Goal: Information Seeking & Learning: Check status

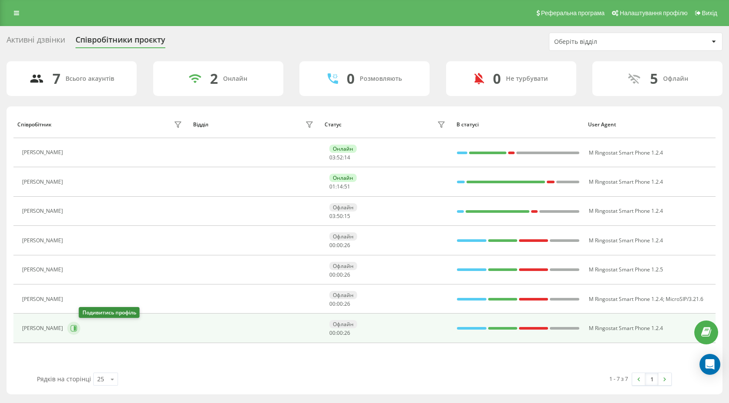
click at [77, 331] on icon at bounding box center [74, 328] width 7 height 7
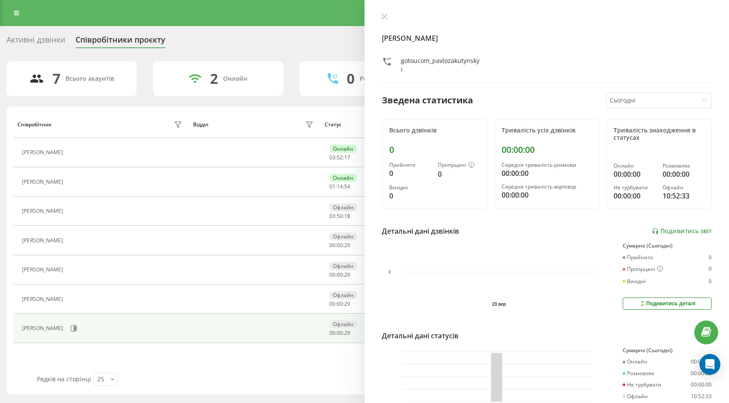
click at [615, 96] on div at bounding box center [651, 100] width 84 height 10
click at [620, 129] on div "Останні 3 дні" at bounding box center [658, 131] width 105 height 14
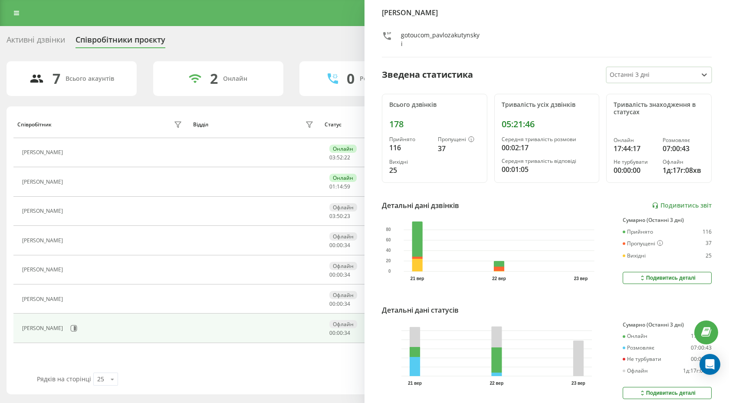
scroll to position [55, 0]
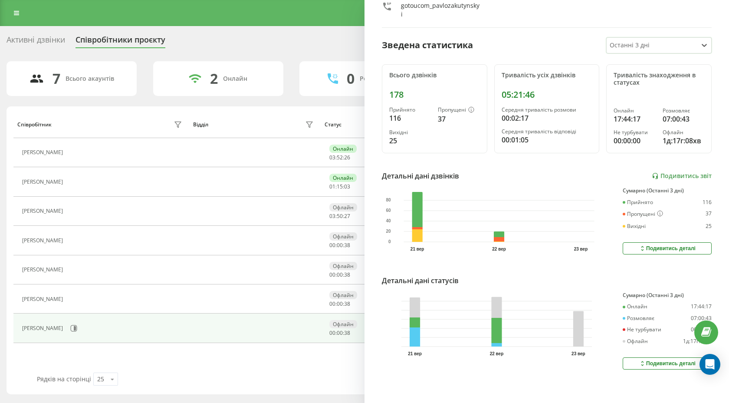
click at [628, 357] on button "Подивитись деталі" at bounding box center [666, 363] width 89 height 12
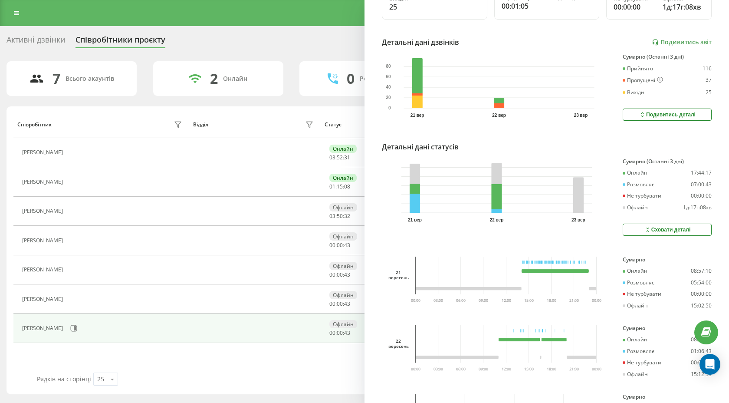
scroll to position [261, 0]
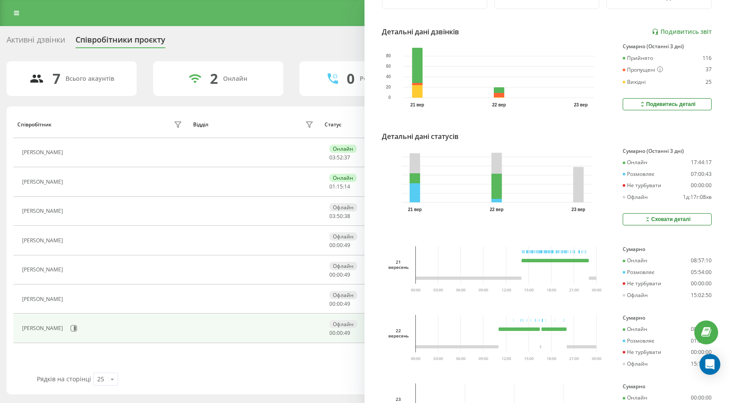
click at [640, 217] on button "Сховати деталі" at bounding box center [666, 219] width 89 height 12
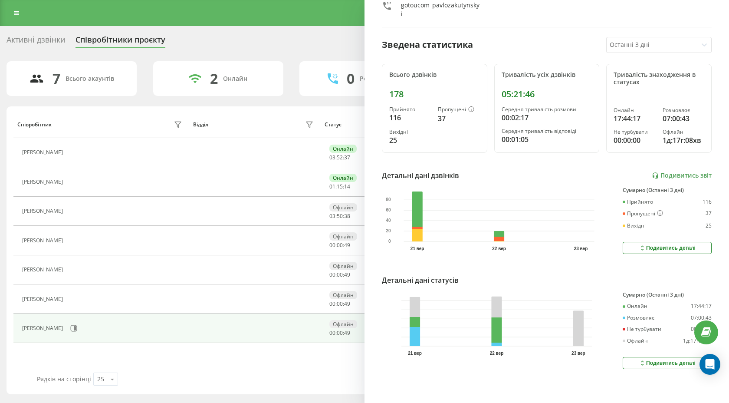
scroll to position [55, 0]
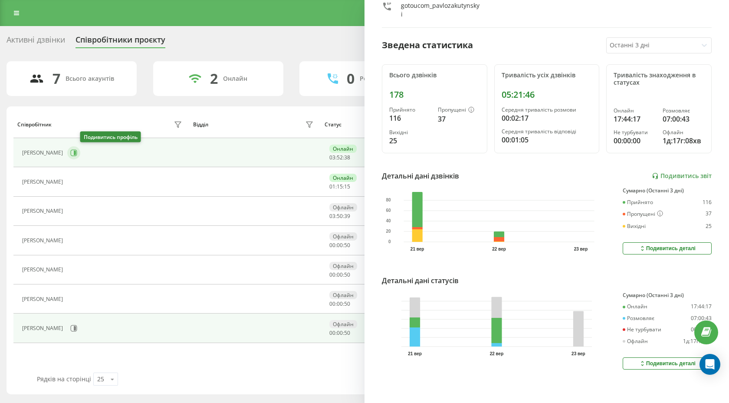
click at [77, 149] on icon at bounding box center [73, 152] width 7 height 7
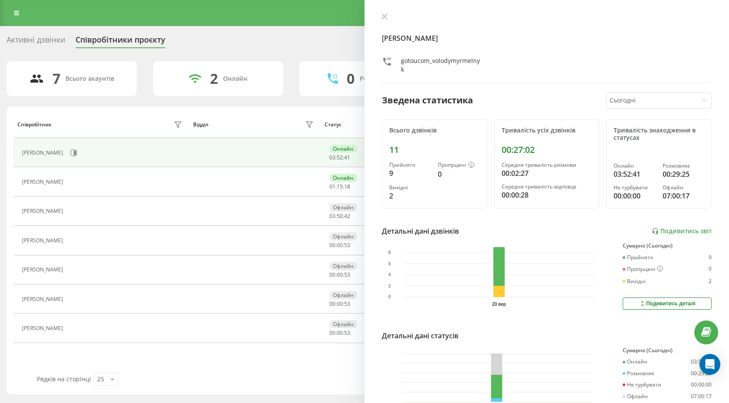
scroll to position [55, 0]
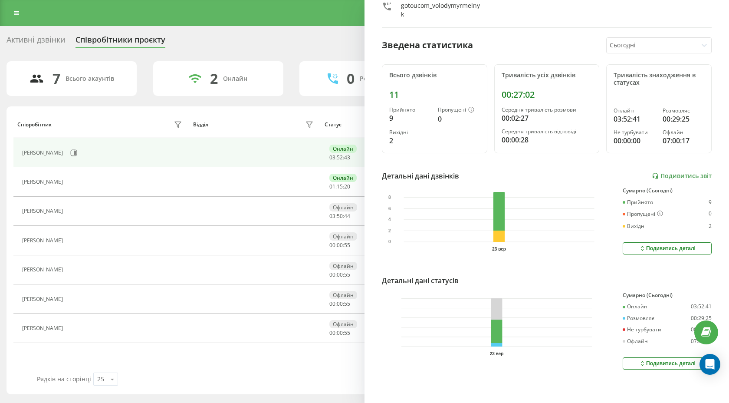
click at [629, 367] on button "Подивитись деталі" at bounding box center [666, 363] width 89 height 12
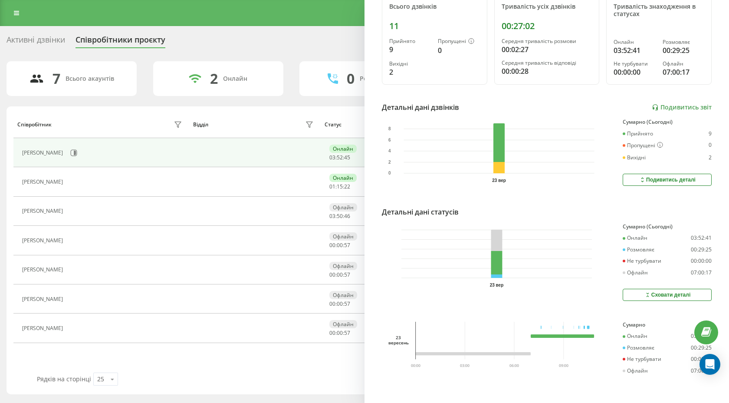
click at [632, 295] on button "Сховати деталі" at bounding box center [666, 294] width 89 height 12
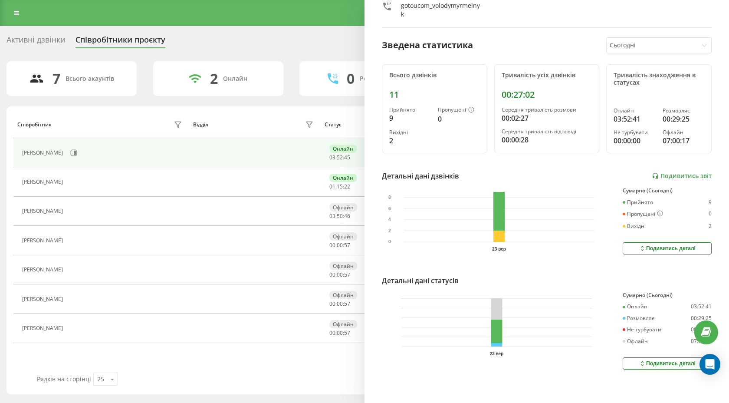
scroll to position [0, 0]
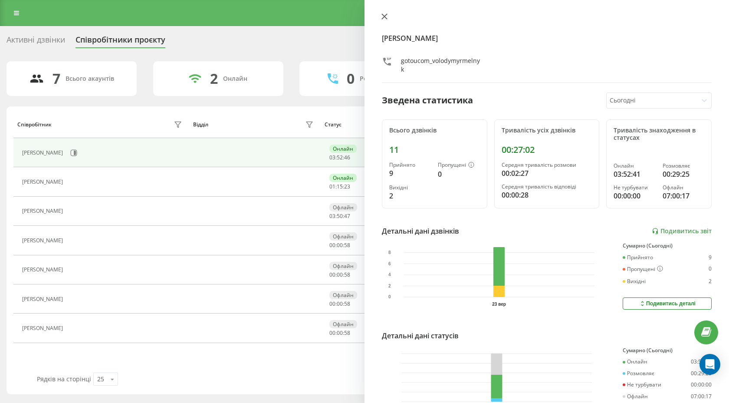
click at [382, 14] on icon at bounding box center [384, 16] width 5 height 5
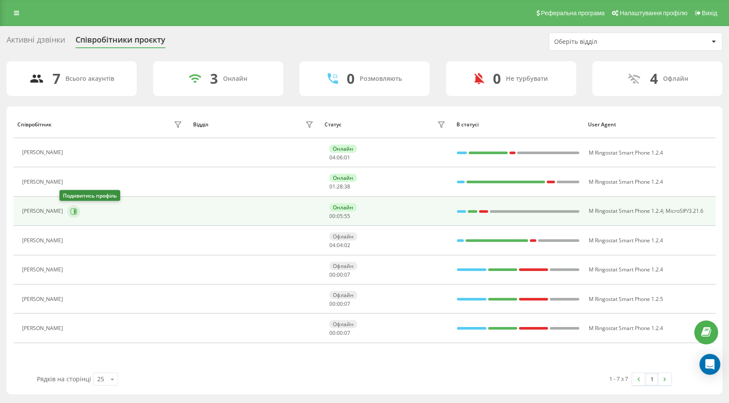
click at [70, 213] on icon at bounding box center [73, 211] width 7 height 7
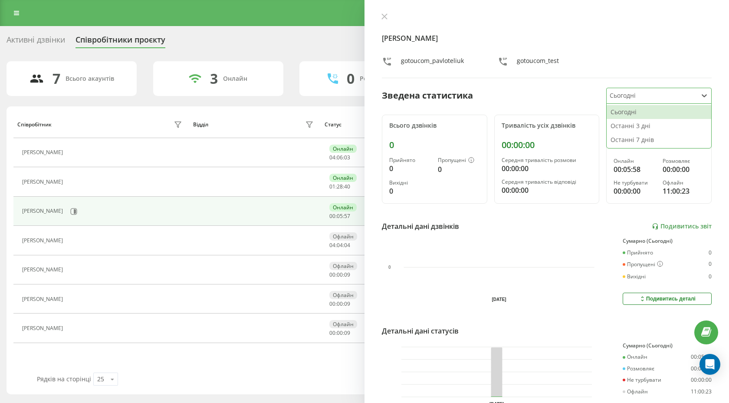
click at [623, 92] on div at bounding box center [651, 96] width 84 height 10
click at [622, 126] on div "Останні 3 дні" at bounding box center [658, 126] width 105 height 14
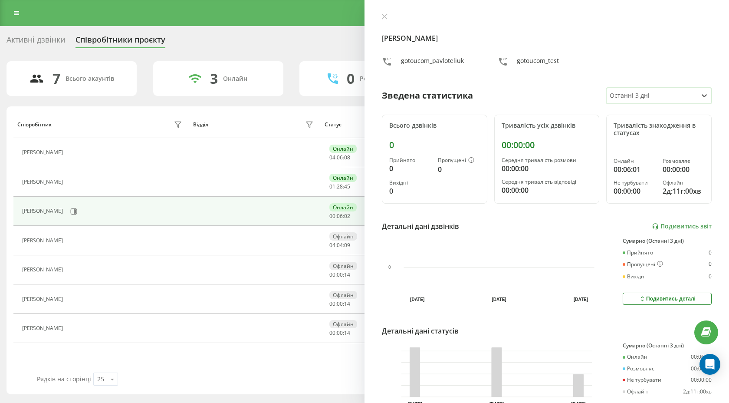
click at [622, 93] on div at bounding box center [651, 96] width 84 height 10
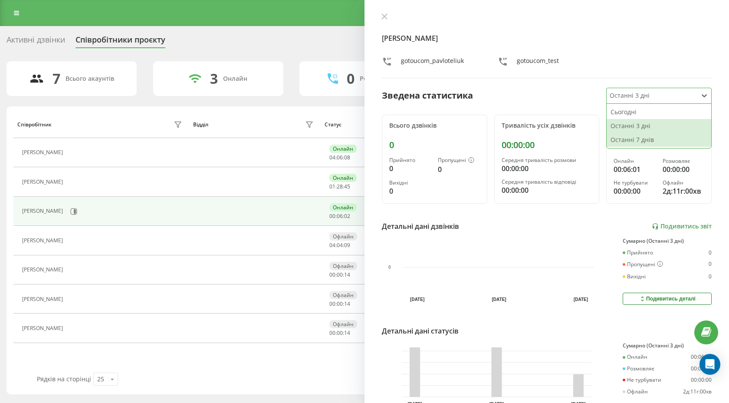
click at [626, 138] on div "Останні 7 днів" at bounding box center [658, 140] width 105 height 14
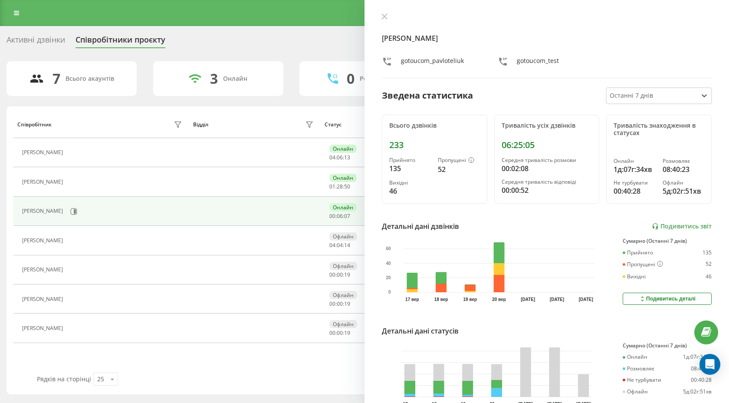
scroll to position [50, 0]
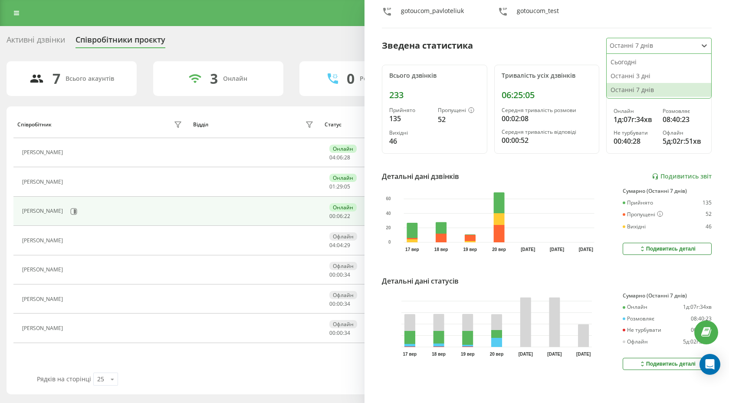
click at [627, 47] on div at bounding box center [651, 46] width 84 height 10
click at [626, 62] on div "Сьогодні" at bounding box center [658, 62] width 105 height 14
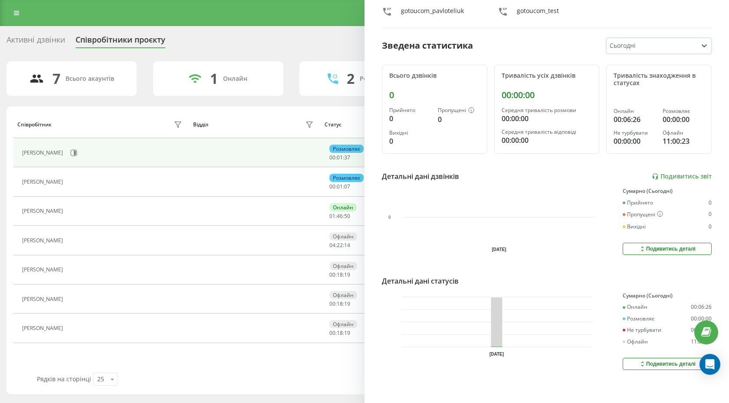
scroll to position [0, 0]
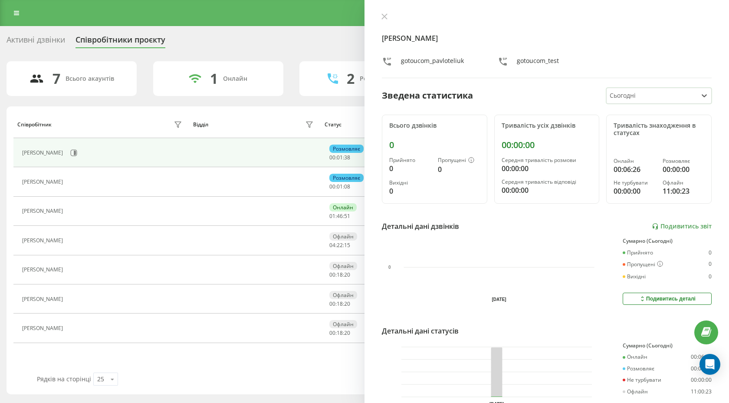
click at [383, 23] on div "Павло Телюк gotoucom_pavloteliuk gotoucom_test" at bounding box center [547, 45] width 330 height 65
click at [383, 19] on icon at bounding box center [384, 16] width 6 height 6
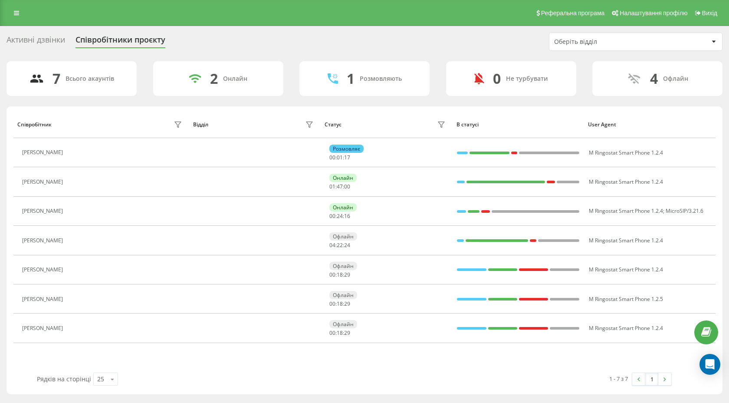
click at [46, 39] on div "Активні дзвінки" at bounding box center [36, 41] width 59 height 13
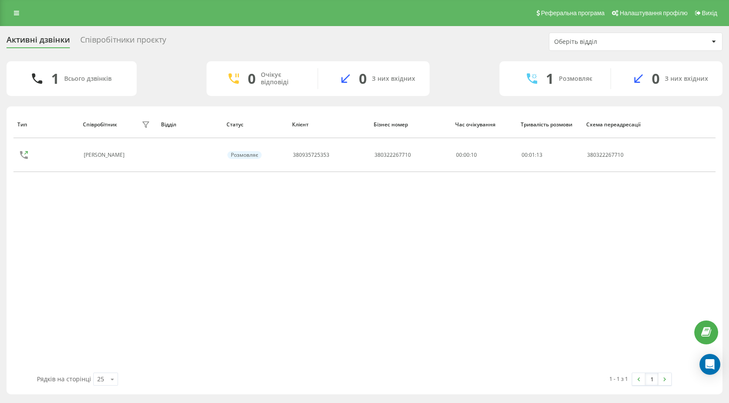
click at [151, 40] on div "Співробітники проєкту" at bounding box center [123, 41] width 86 height 13
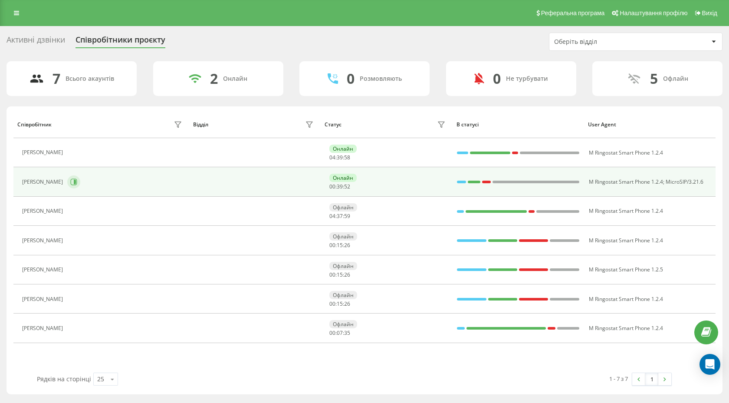
click at [71, 184] on icon at bounding box center [74, 182] width 7 height 7
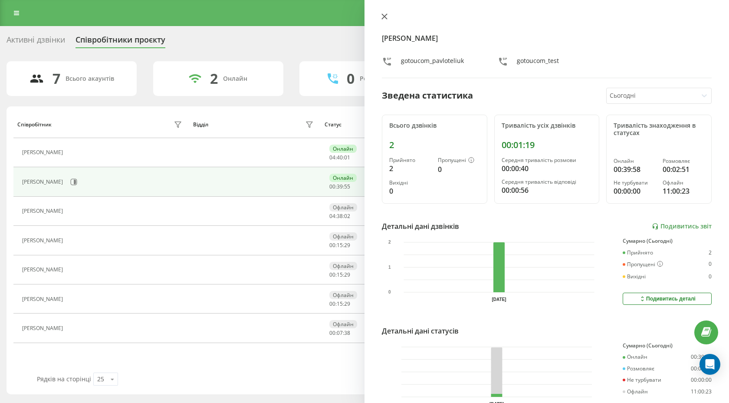
click at [386, 15] on icon at bounding box center [384, 16] width 5 height 5
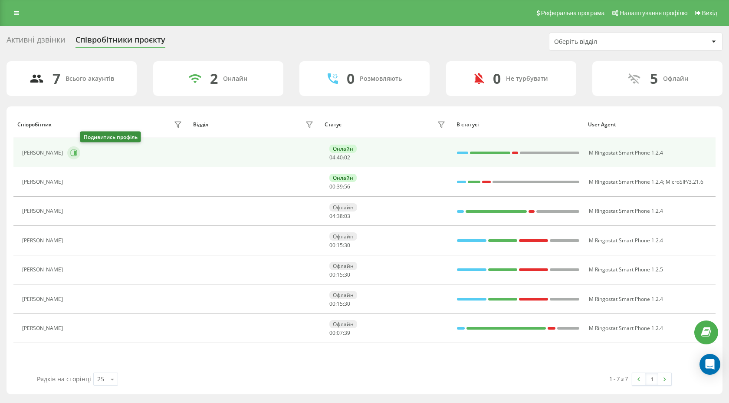
click at [77, 150] on icon at bounding box center [73, 152] width 7 height 7
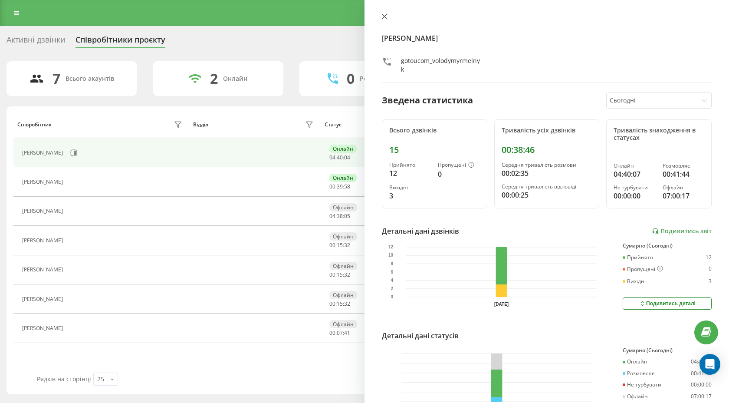
click at [385, 21] on button at bounding box center [384, 17] width 11 height 8
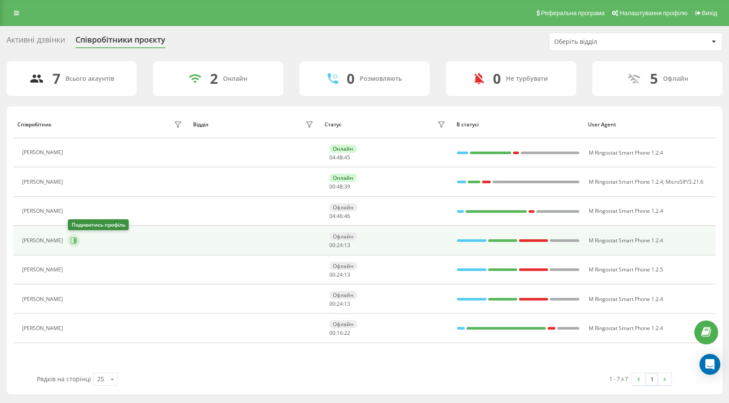
click at [77, 243] on button at bounding box center [73, 240] width 13 height 13
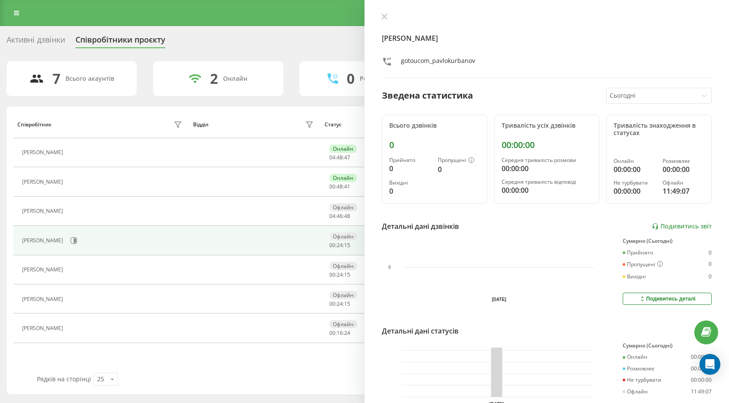
click at [668, 95] on div at bounding box center [651, 96] width 84 height 10
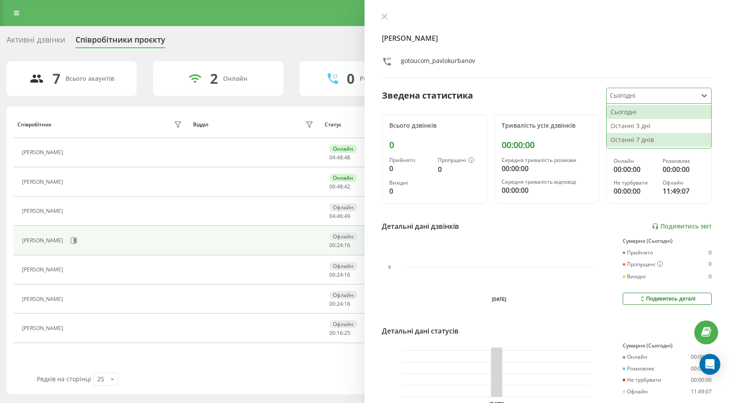
click at [622, 133] on div "Останні 7 днів" at bounding box center [658, 140] width 105 height 14
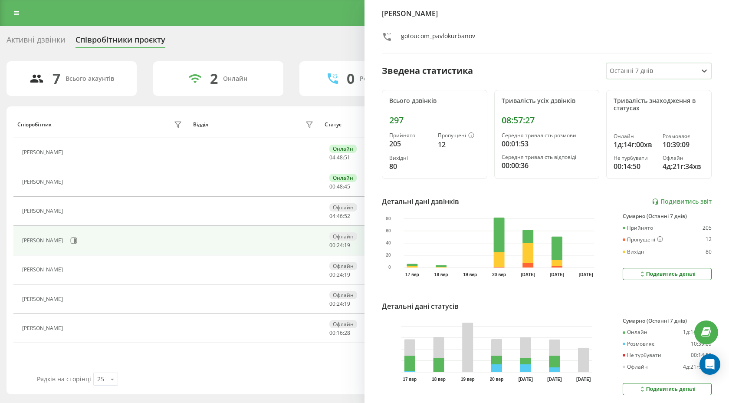
scroll to position [50, 0]
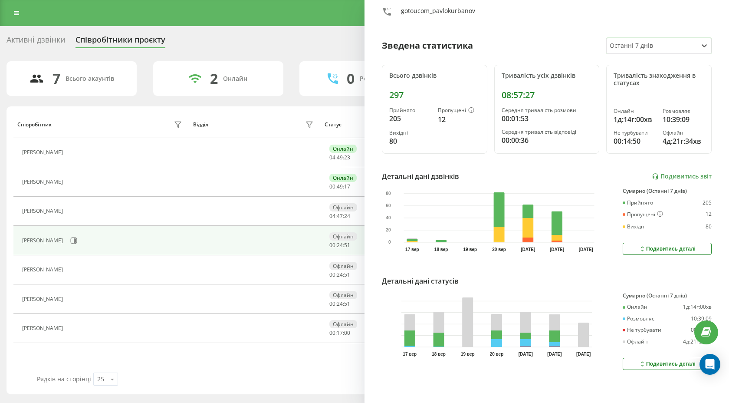
click at [642, 366] on icon at bounding box center [642, 363] width 7 height 7
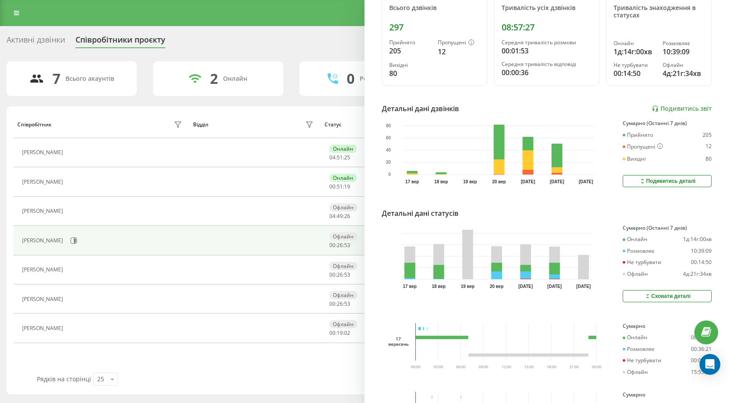
scroll to position [0, 0]
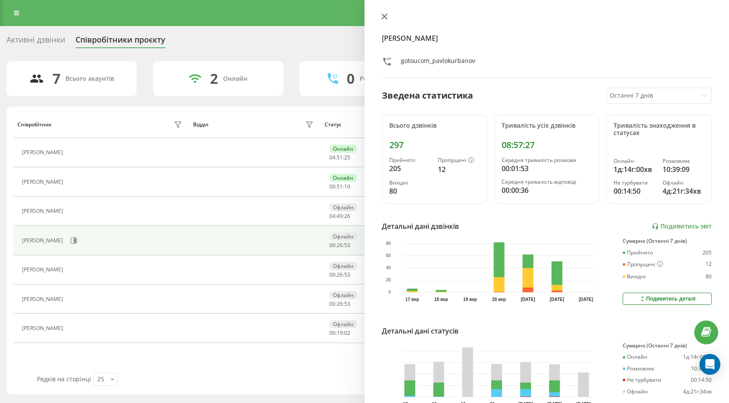
click at [383, 19] on icon at bounding box center [384, 16] width 6 height 6
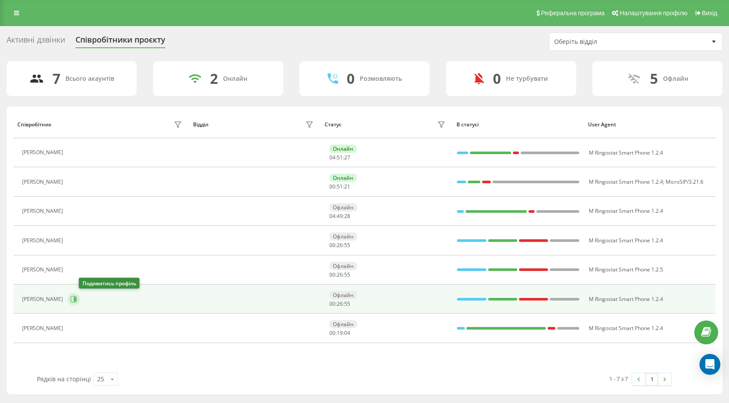
click at [76, 297] on icon at bounding box center [75, 299] width 2 height 4
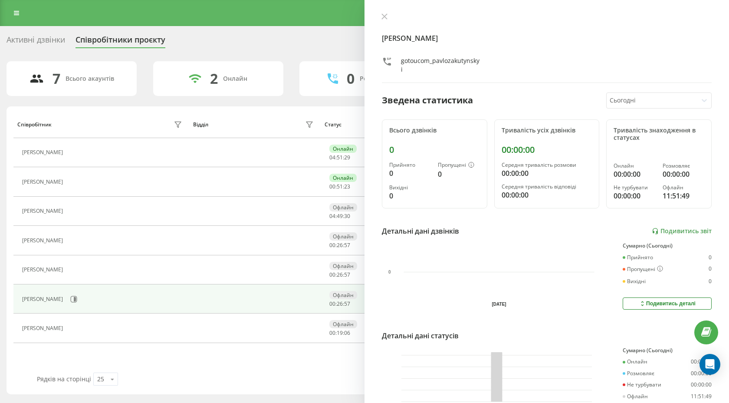
click at [619, 99] on div at bounding box center [651, 100] width 84 height 10
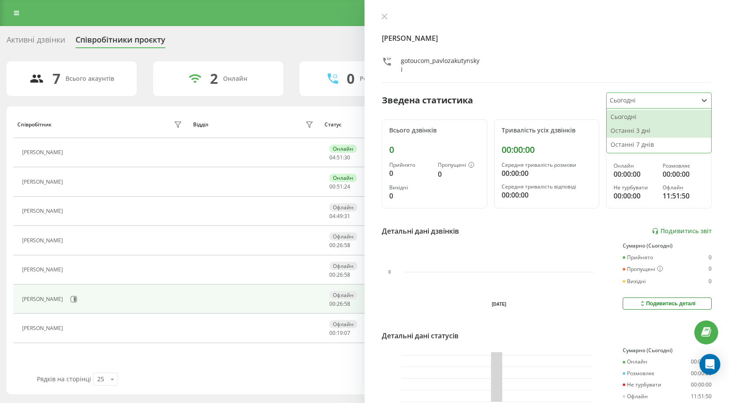
click at [619, 130] on div "Останні 3 дні" at bounding box center [658, 131] width 105 height 14
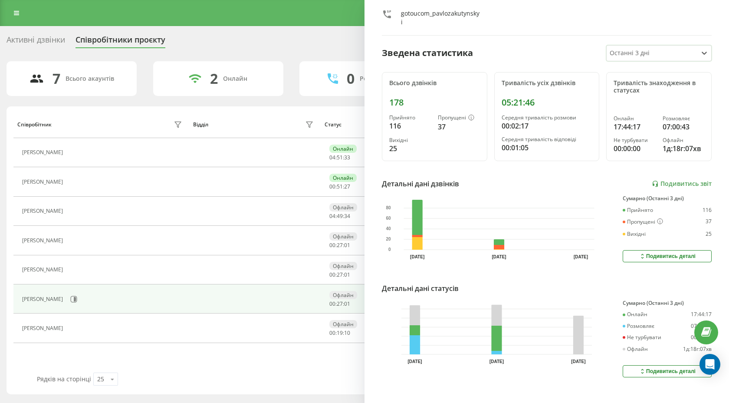
scroll to position [55, 0]
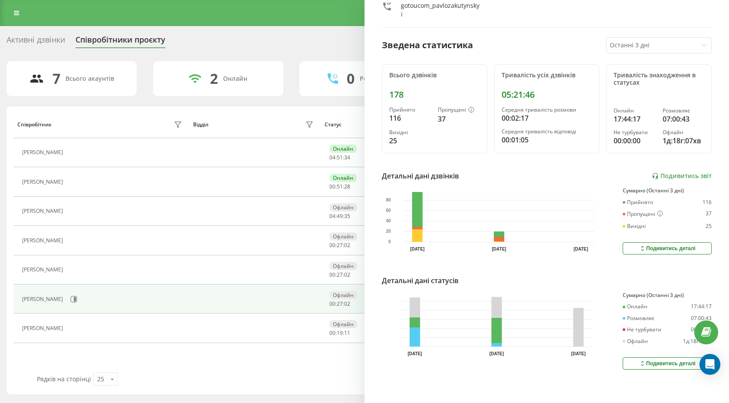
click at [626, 364] on button "Подивитись деталі" at bounding box center [666, 363] width 89 height 12
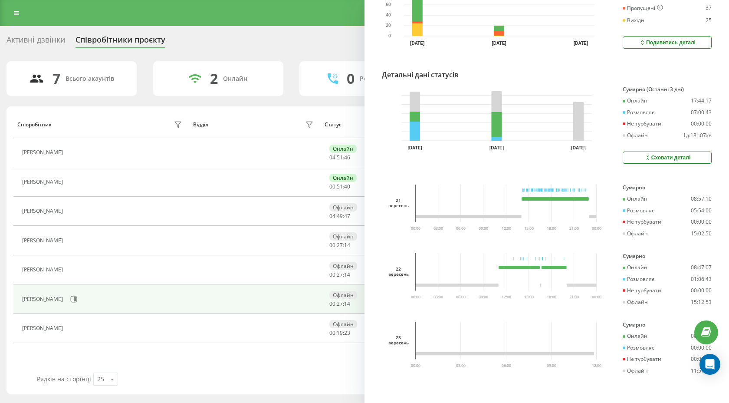
scroll to position [0, 0]
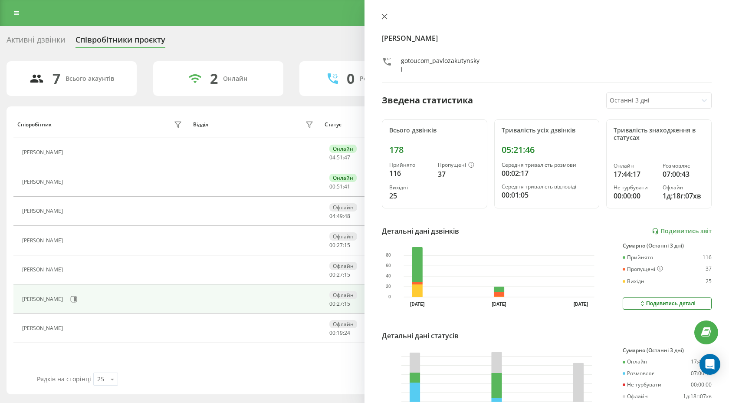
click at [383, 13] on icon at bounding box center [384, 16] width 6 height 6
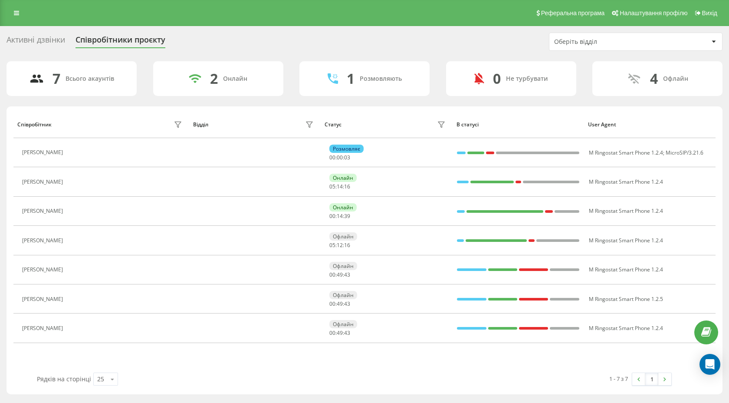
click at [148, 83] on div "7 Всього акаунтів 2 Онлайн 1 Розмовляють 0 Не турбувати 4 Офлайн" at bounding box center [365, 78] width 716 height 35
click at [287, 73] on div "7 Всього акаунтів 2 Онлайн 1 Розмовляють 0 Не турбувати 4 Офлайн" at bounding box center [365, 78] width 716 height 35
click at [291, 85] on div "7 Всього акаунтів 2 Онлайн 1 Розмовляють 0 Не турбувати 4 Офлайн" at bounding box center [365, 78] width 716 height 35
click at [141, 69] on div "7 Всього акаунтів 3 Онлайн 0 Розмовляють 0 Не турбувати 4 Офлайн" at bounding box center [365, 78] width 716 height 35
click at [50, 36] on div "Активні дзвінки" at bounding box center [36, 41] width 59 height 13
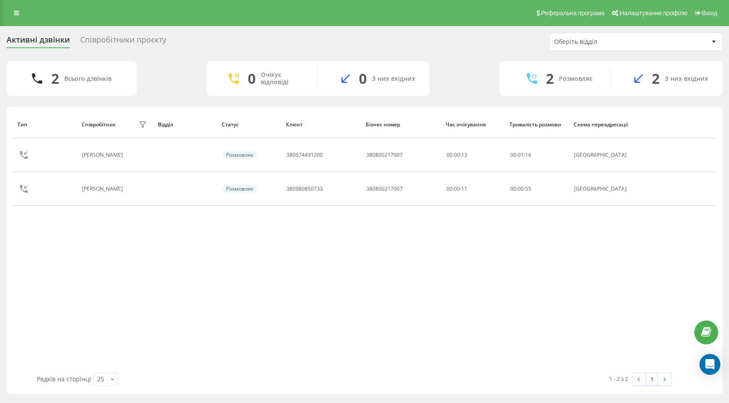
click at [116, 37] on div "Співробітники проєкту" at bounding box center [123, 41] width 86 height 13
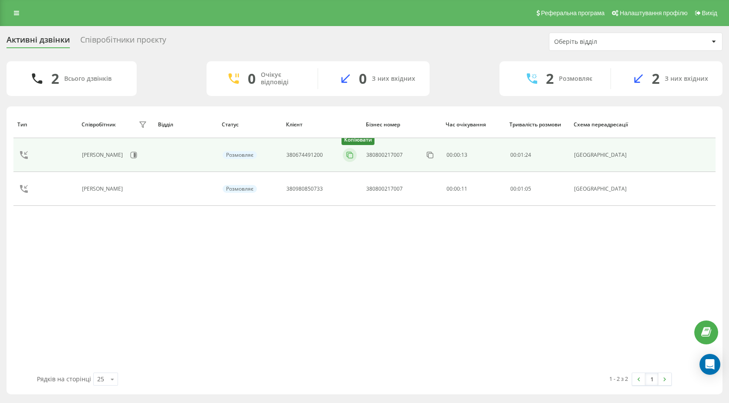
click at [353, 153] on rect at bounding box center [350, 155] width 5 height 5
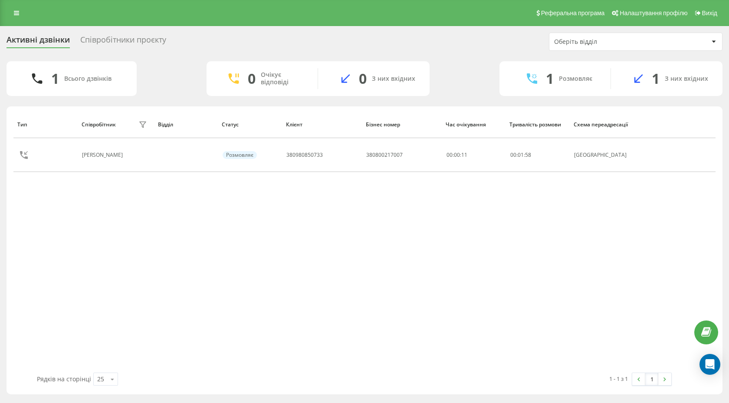
click at [121, 32] on div "Активні дзвінки Співробітники проєкту Оберіть відділ 1 Всього дзвінків 0 Очікує…" at bounding box center [364, 213] width 729 height 374
click at [121, 35] on div "Співробітники проєкту" at bounding box center [123, 41] width 86 height 13
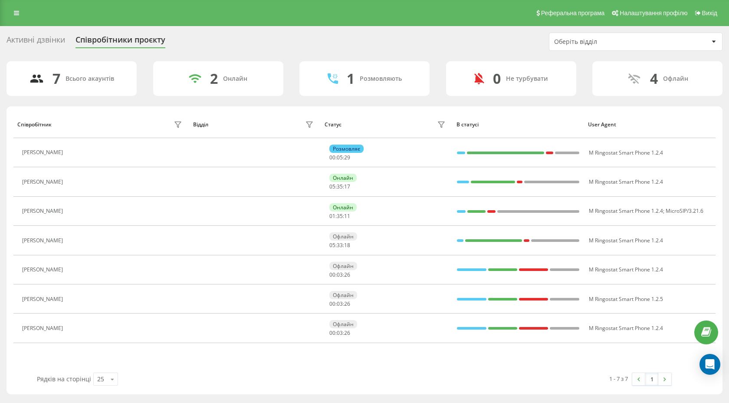
click at [61, 45] on div "Активні дзвінки" at bounding box center [36, 41] width 59 height 13
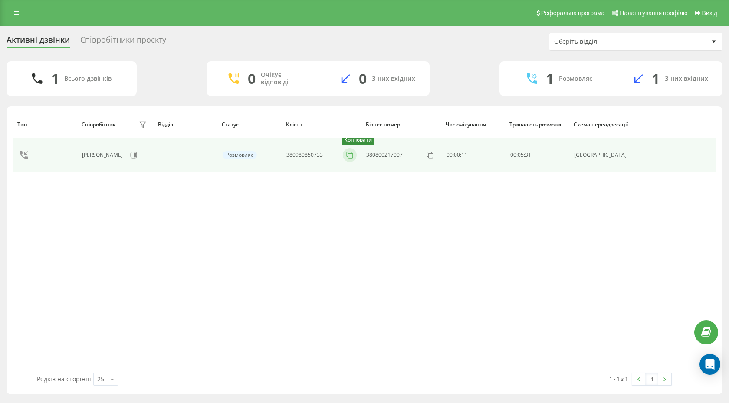
click at [354, 154] on icon at bounding box center [349, 155] width 9 height 9
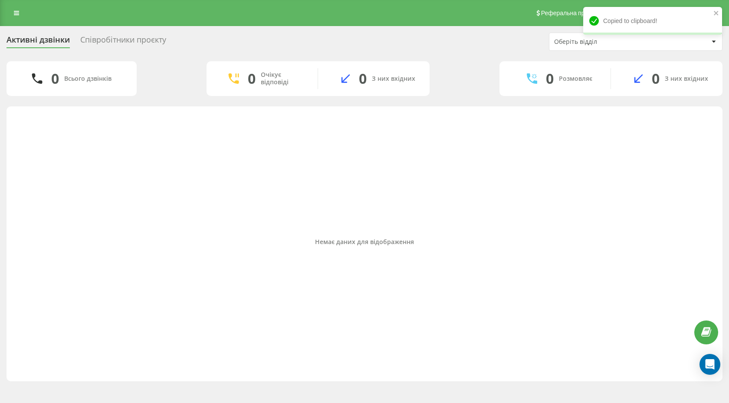
click at [96, 36] on div "Співробітники проєкту" at bounding box center [123, 41] width 86 height 13
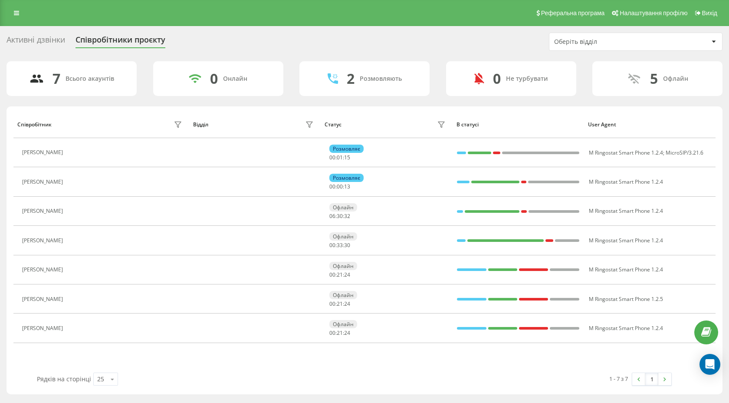
click at [60, 38] on div "Активні дзвінки" at bounding box center [36, 41] width 59 height 13
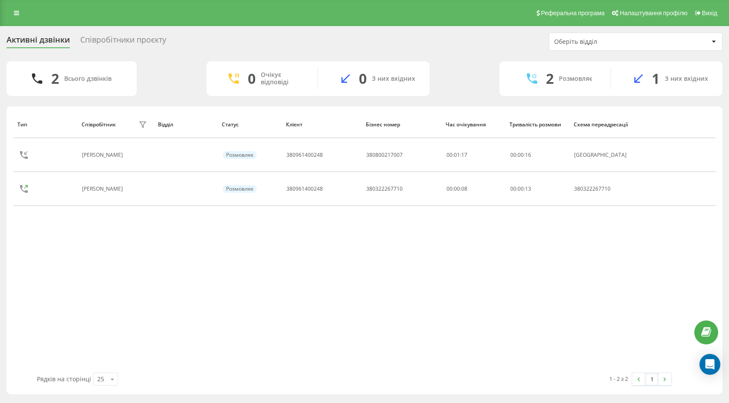
click at [108, 39] on div "Співробітники проєкту" at bounding box center [123, 41] width 86 height 13
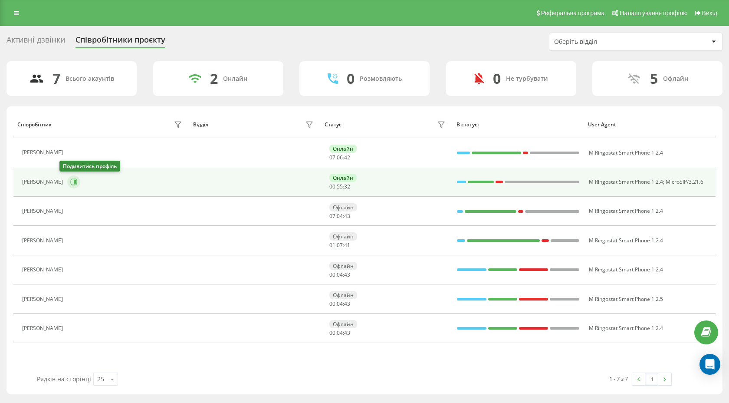
click at [70, 179] on icon at bounding box center [73, 181] width 7 height 7
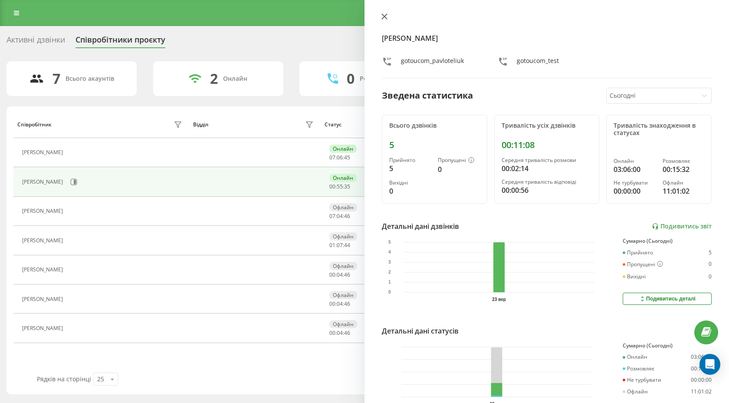
click at [386, 17] on icon at bounding box center [384, 16] width 6 height 6
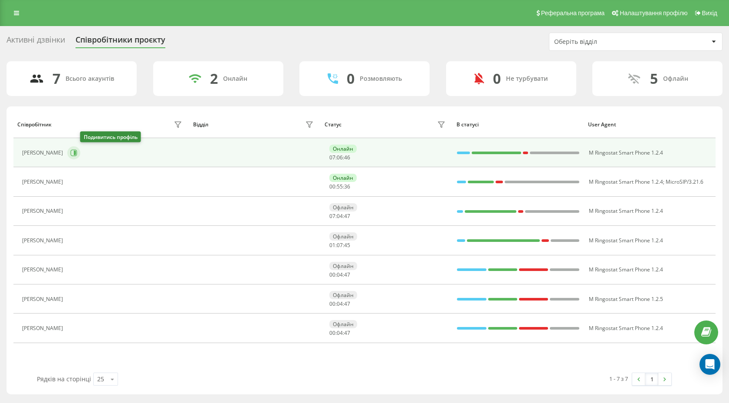
click at [80, 149] on button at bounding box center [73, 152] width 13 height 13
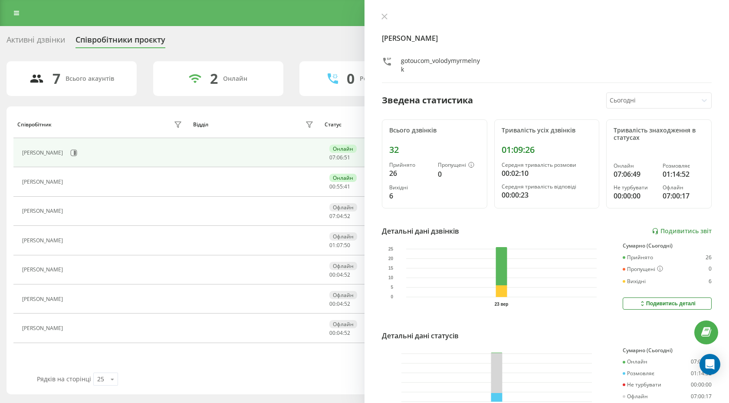
scroll to position [55, 0]
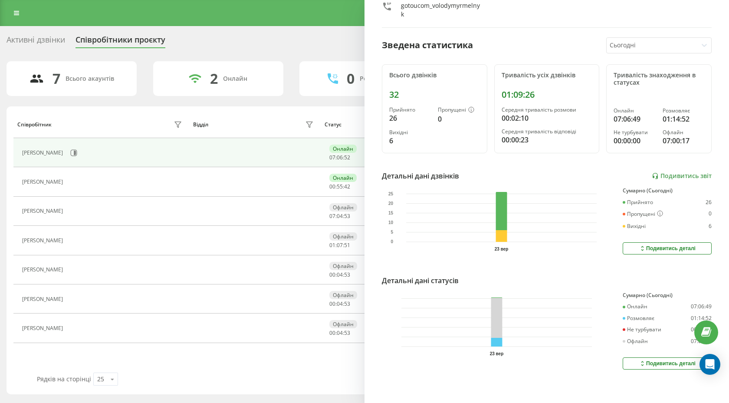
click at [640, 357] on button "Подивитись деталі" at bounding box center [666, 363] width 89 height 12
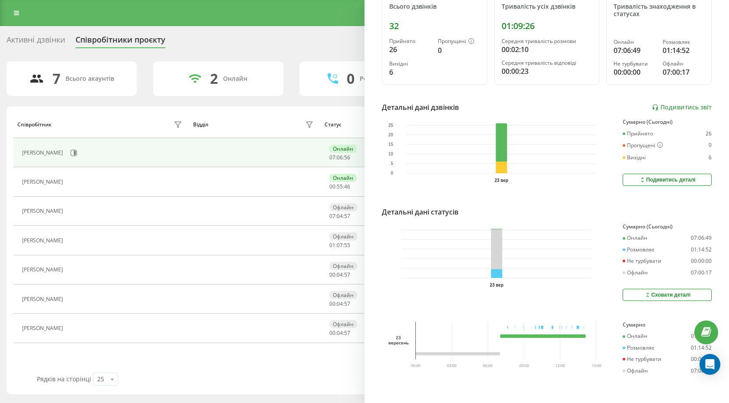
click at [640, 292] on button "Сховати деталі" at bounding box center [666, 294] width 89 height 12
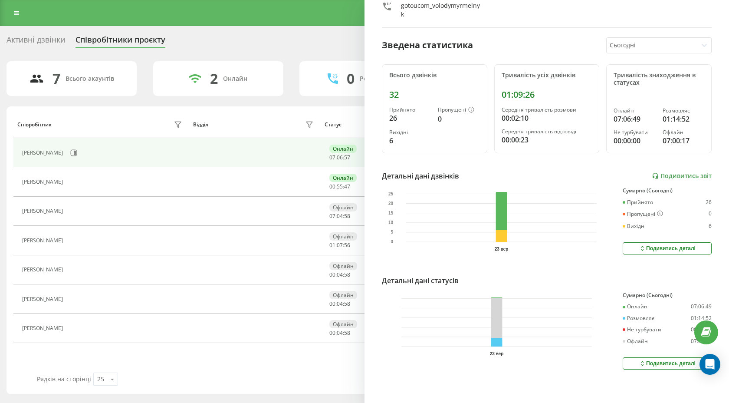
scroll to position [0, 0]
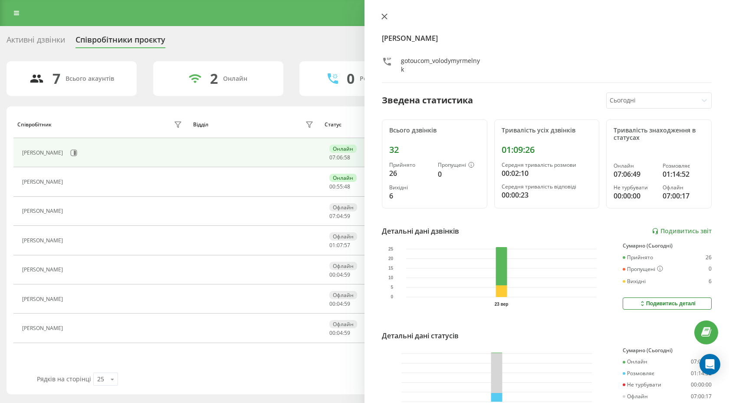
click at [386, 18] on icon at bounding box center [384, 16] width 6 height 6
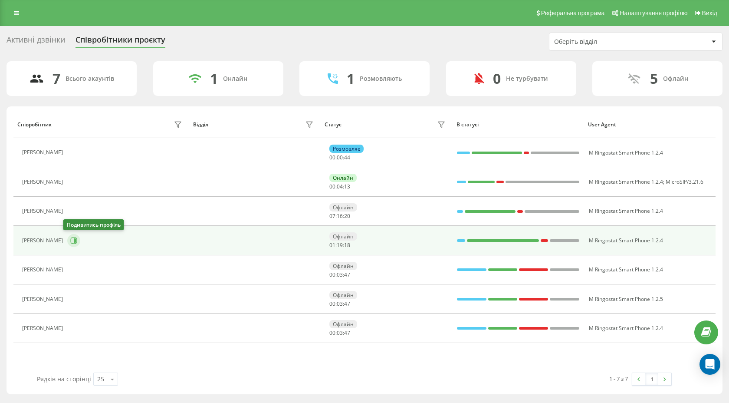
click at [70, 240] on icon at bounding box center [73, 240] width 7 height 7
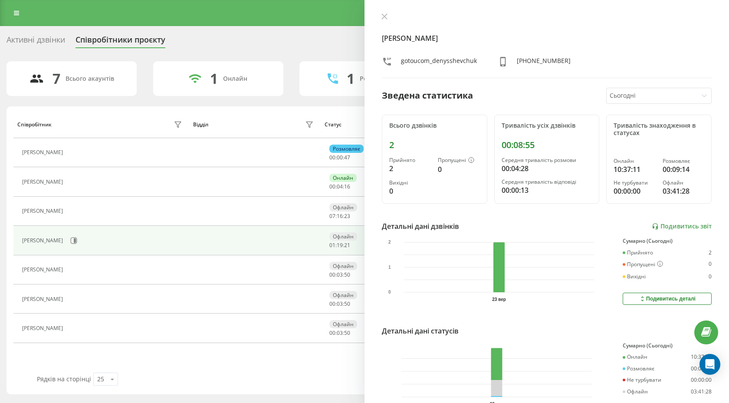
scroll to position [50, 0]
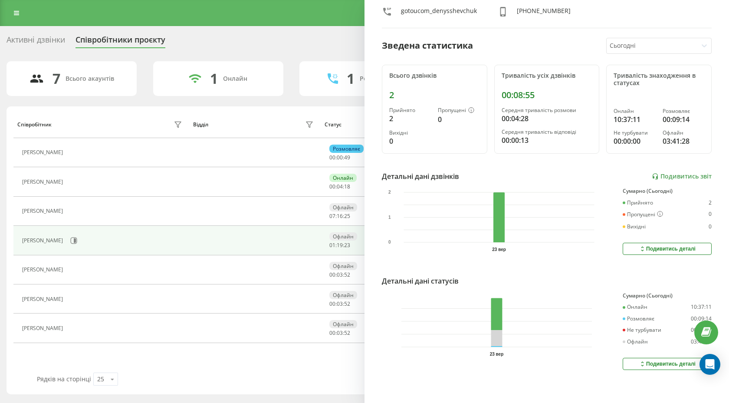
click at [629, 363] on button "Подивитись деталі" at bounding box center [666, 363] width 89 height 12
